Goal: Task Accomplishment & Management: Manage account settings

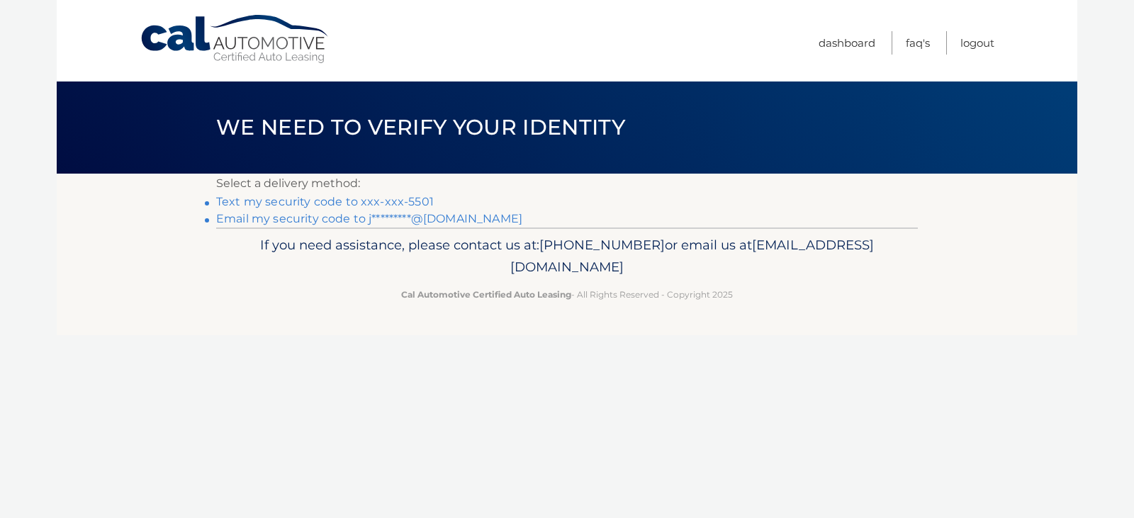
click at [468, 223] on link "Email my security code to j*********@[DOMAIN_NAME]" at bounding box center [369, 218] width 306 height 13
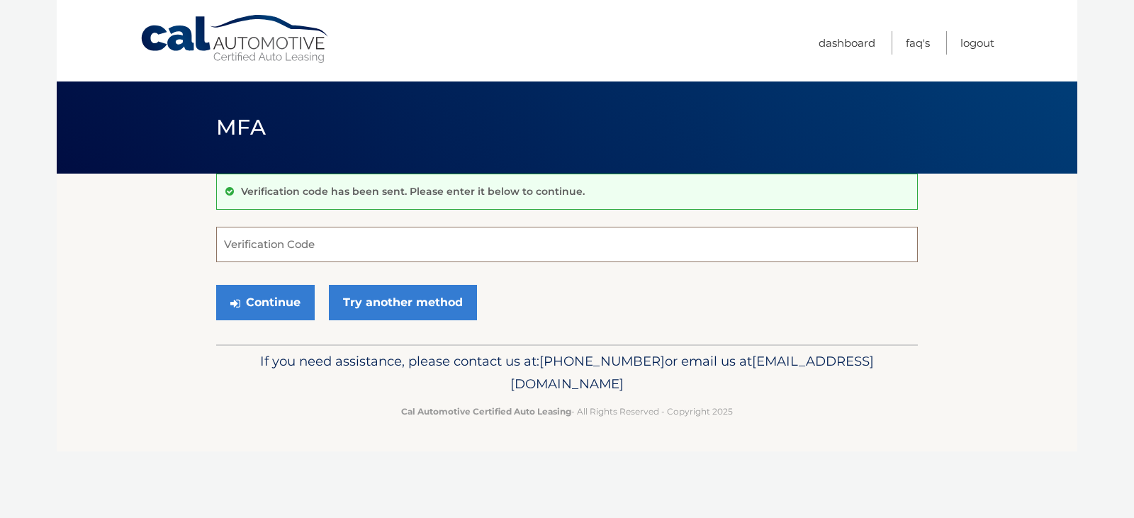
paste input "276735"
type input "276735"
click at [286, 299] on button "Continue" at bounding box center [265, 302] width 99 height 35
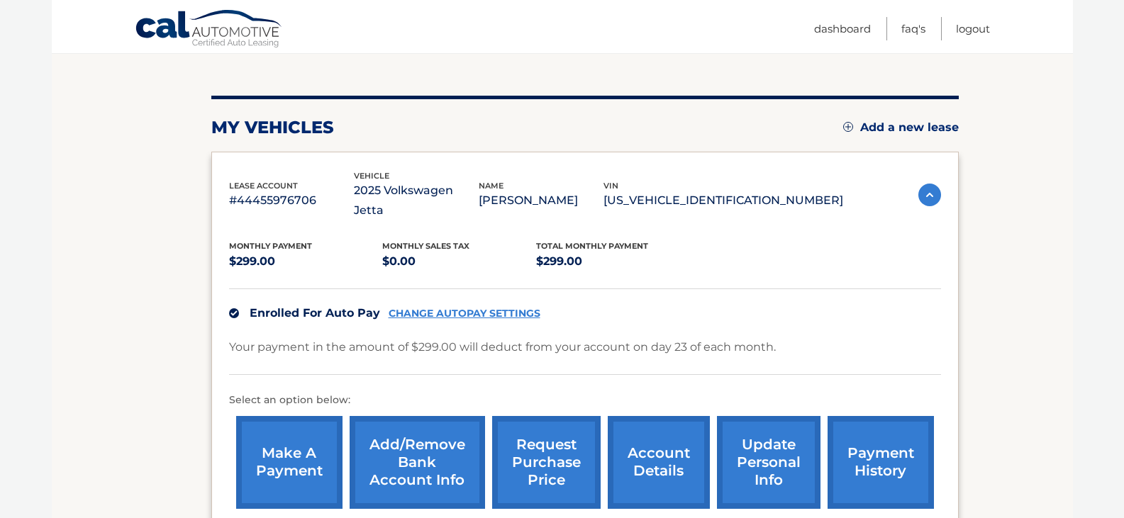
scroll to position [213, 0]
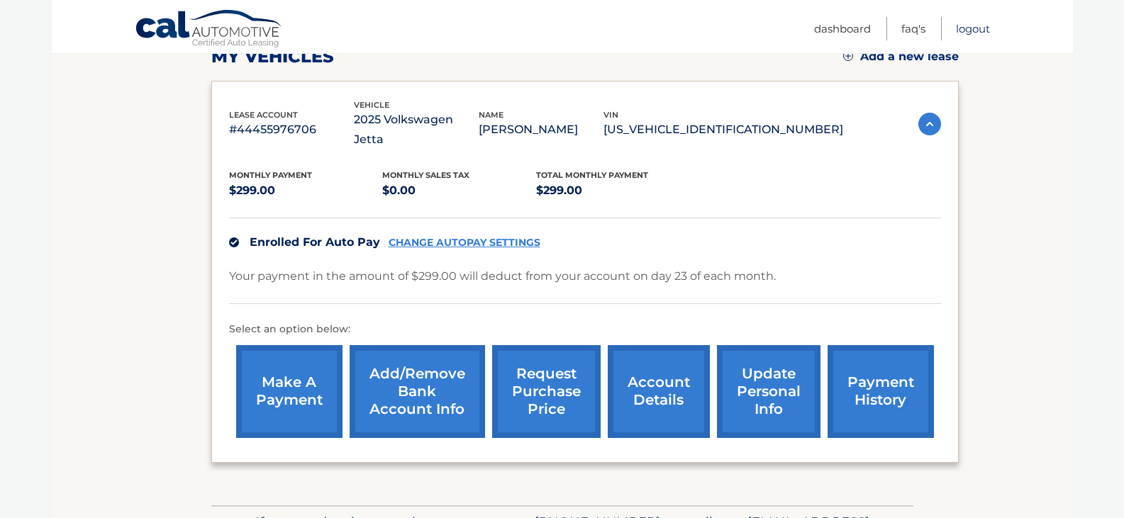
click at [978, 34] on link "Logout" at bounding box center [973, 28] width 34 height 23
